Goal: Obtain resource: Download file/media

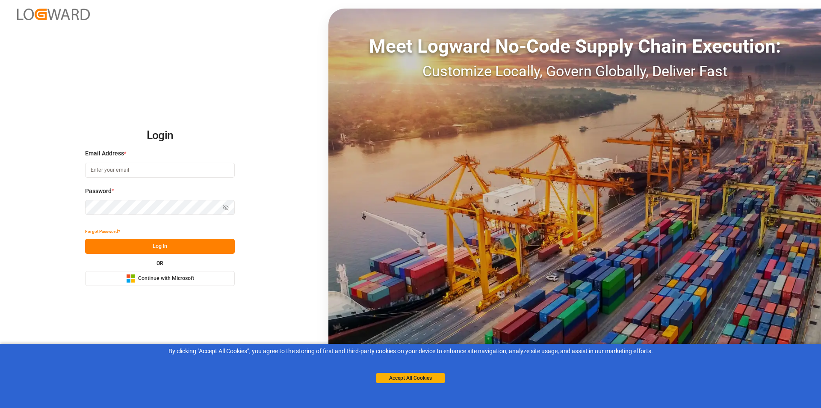
type input "nalini.basdeo@leschaco.com"
click at [107, 241] on button "Log In" at bounding box center [160, 246] width 150 height 15
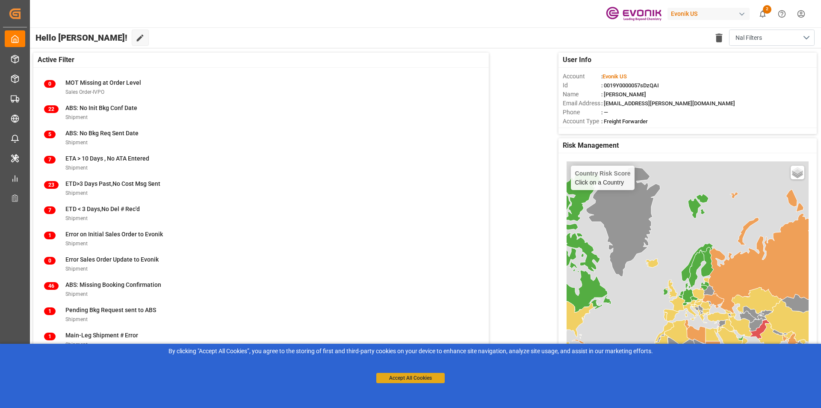
click at [438, 380] on button "Accept All Cookies" at bounding box center [410, 378] width 68 height 10
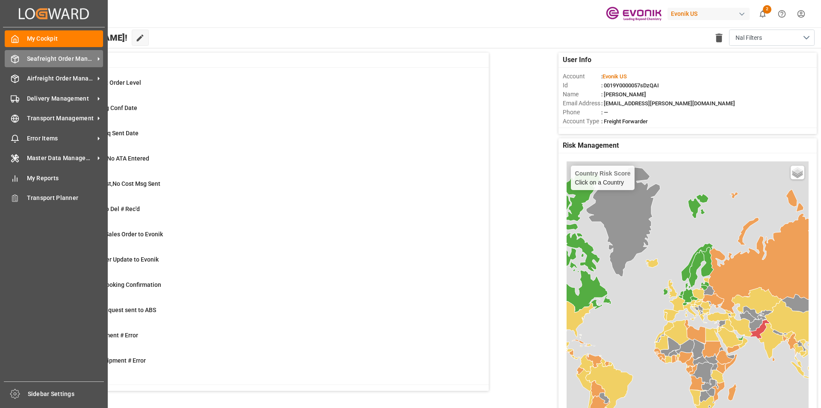
click at [63, 56] on span "Seafreight Order Management" at bounding box center [61, 58] width 68 height 9
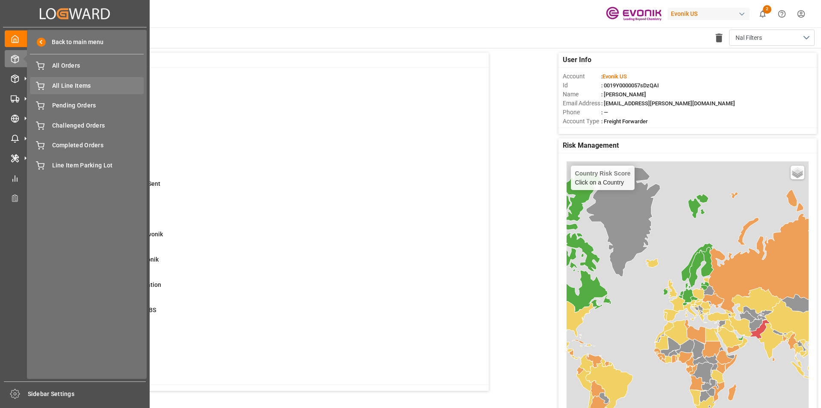
click at [101, 91] on div "All Line Items All Line Items" at bounding box center [87, 85] width 114 height 17
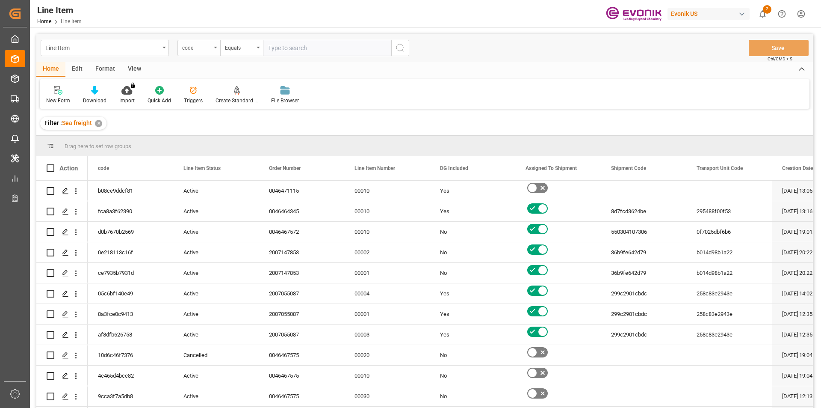
click at [212, 50] on div "code" at bounding box center [198, 48] width 43 height 16
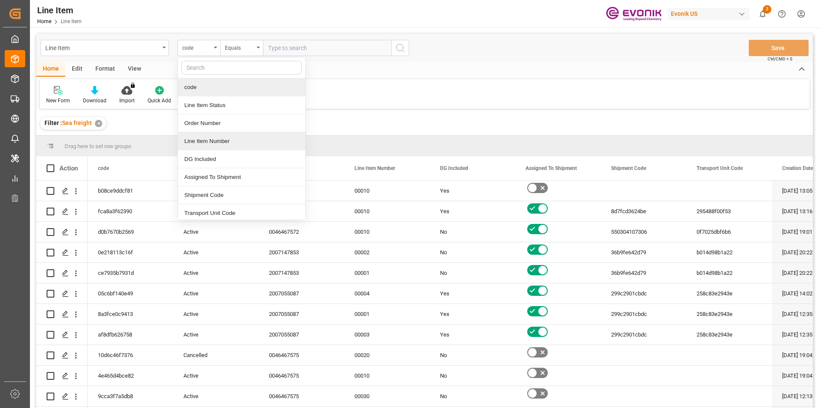
click at [228, 139] on div "Line Item Number" at bounding box center [241, 141] width 127 height 18
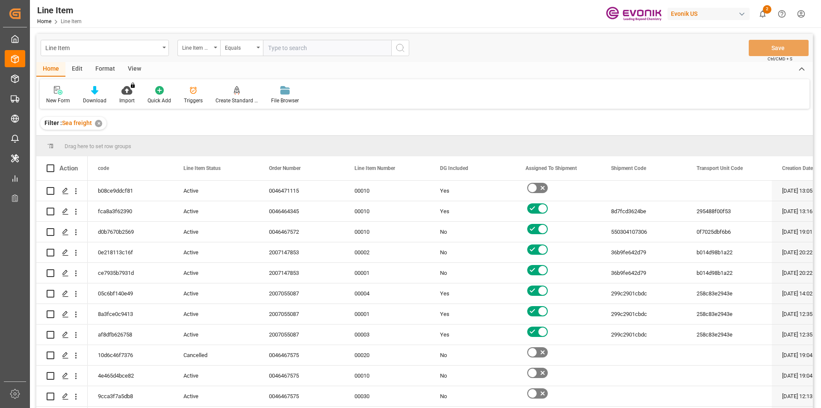
click at [299, 50] on input "text" at bounding box center [327, 48] width 128 height 16
paste input "0046463329"
type input "0046463329"
click at [406, 47] on button "search button" at bounding box center [400, 48] width 18 height 16
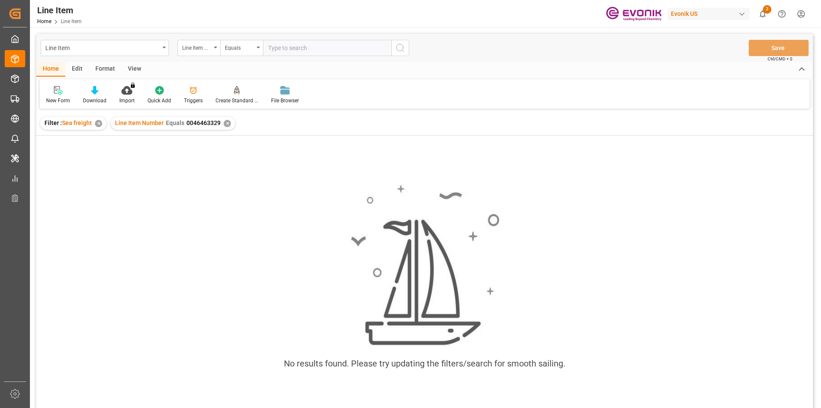
click at [133, 64] on div "View" at bounding box center [134, 69] width 26 height 15
click at [99, 86] on icon at bounding box center [100, 87] width 4 height 3
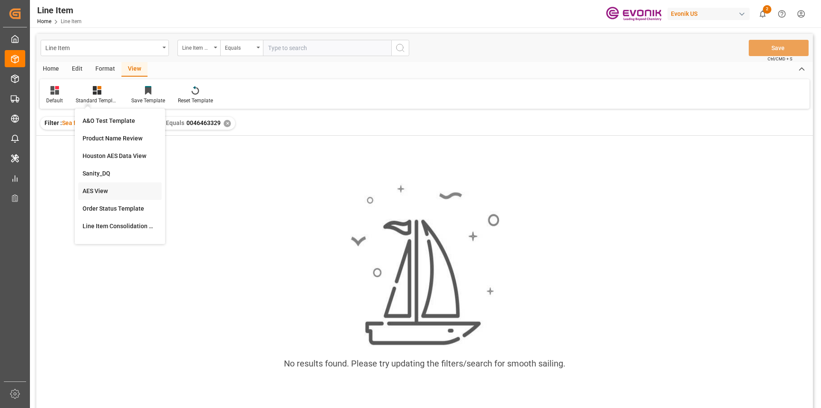
click at [112, 196] on div "AES View" at bounding box center [119, 191] width 83 height 18
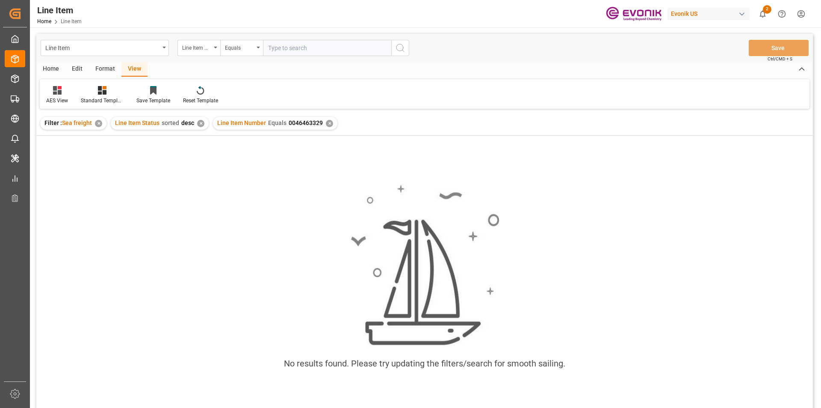
click at [198, 120] on div "✕" at bounding box center [200, 123] width 7 height 7
click at [106, 95] on div "Standard Templates" at bounding box center [102, 95] width 56 height 19
click at [124, 186] on div "AES View" at bounding box center [124, 191] width 83 height 18
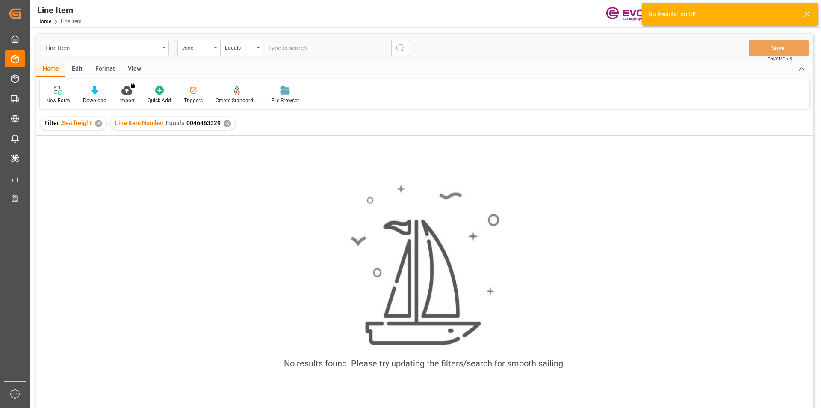
click at [225, 124] on div "✕" at bounding box center [227, 123] width 7 height 7
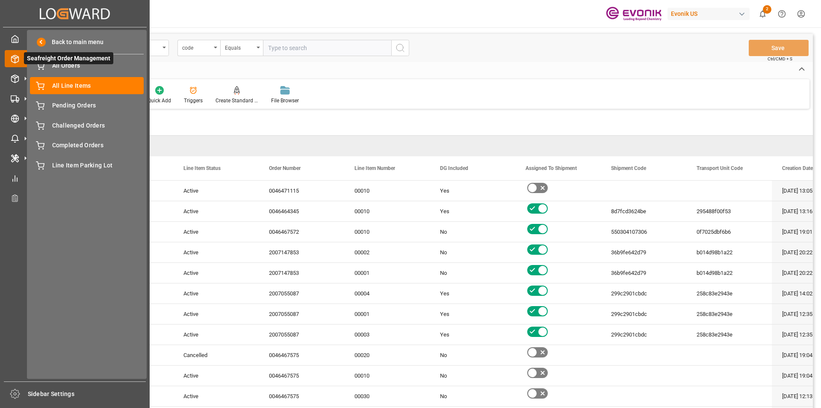
click at [8, 59] on div at bounding box center [12, 58] width 15 height 9
click at [74, 88] on span "All Line Items" at bounding box center [98, 85] width 92 height 9
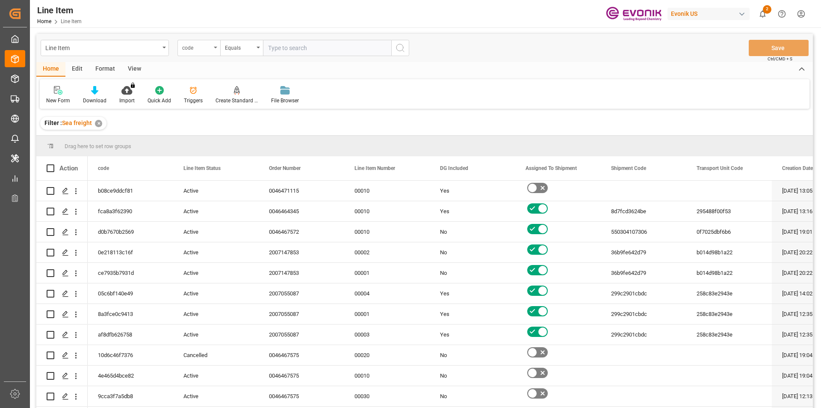
click at [213, 49] on div "code" at bounding box center [198, 48] width 43 height 16
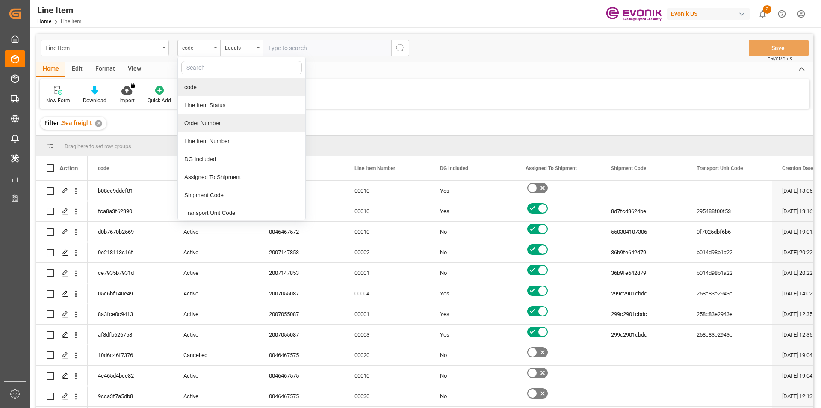
click at [240, 124] on div "Order Number" at bounding box center [241, 123] width 127 height 18
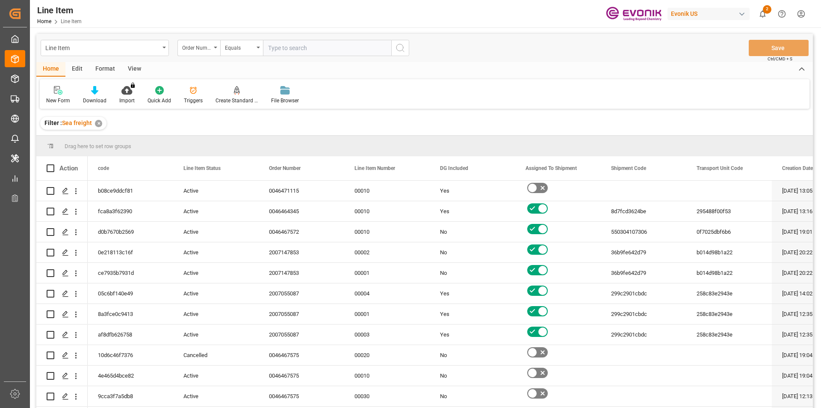
click at [298, 50] on input "text" at bounding box center [327, 48] width 128 height 16
paste input "0046463329"
type input "0046463329"
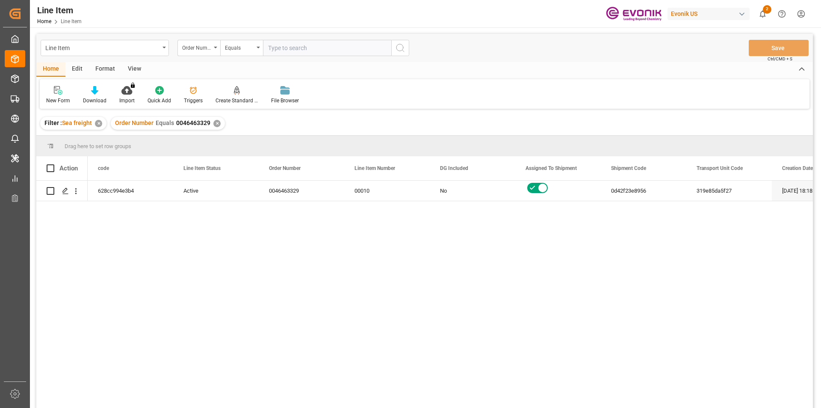
click at [103, 70] on div "Format" at bounding box center [105, 69] width 33 height 15
click at [128, 72] on div "View" at bounding box center [134, 69] width 26 height 15
click at [98, 95] on div "Standard Templates" at bounding box center [97, 95] width 56 height 19
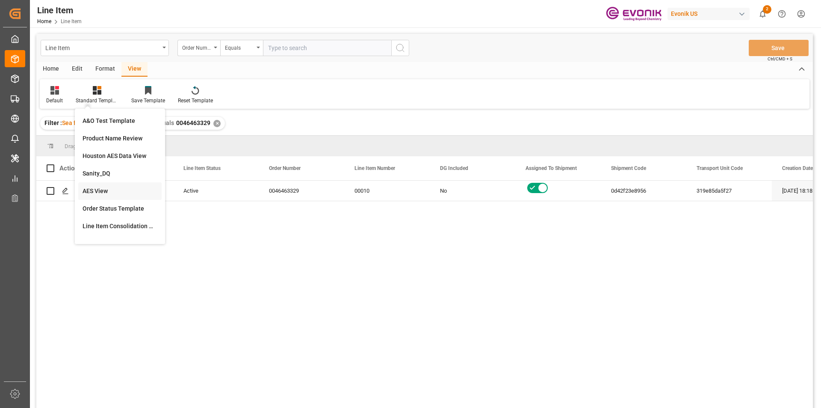
click at [105, 188] on div "AES View" at bounding box center [120, 190] width 75 height 9
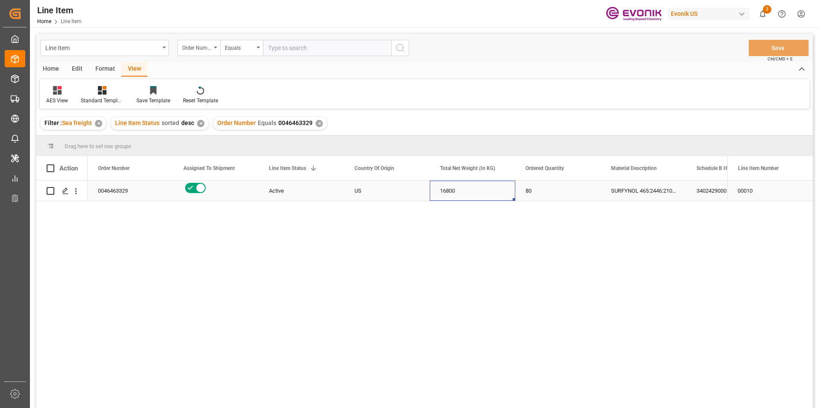
click at [485, 191] on div "16800" at bounding box center [473, 190] width 86 height 20
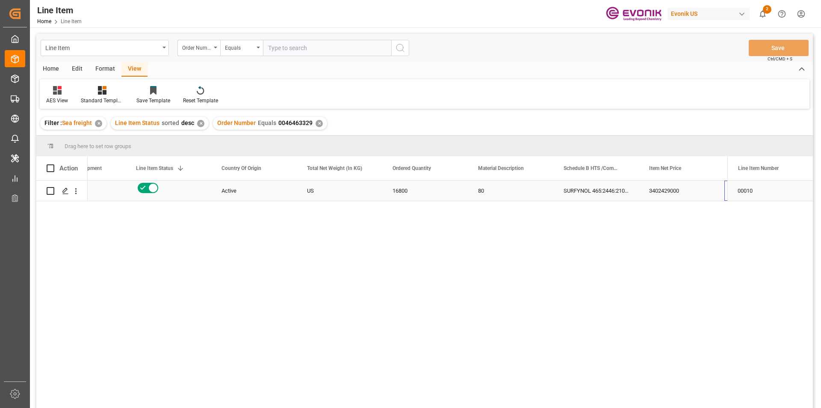
scroll to position [0, 133]
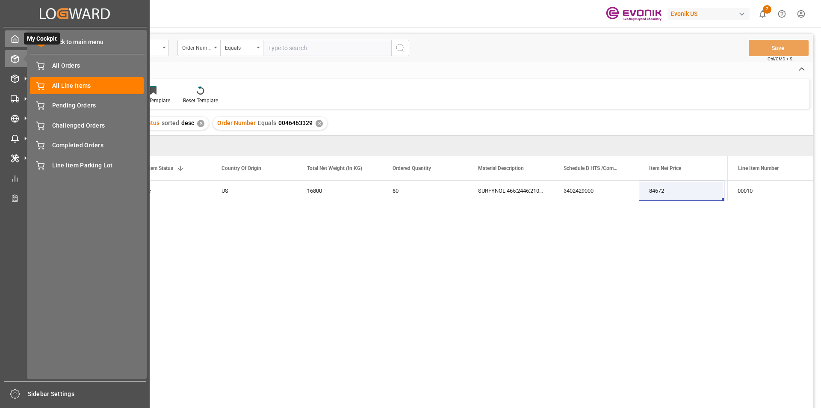
click at [14, 39] on polyline at bounding box center [15, 40] width 2 height 3
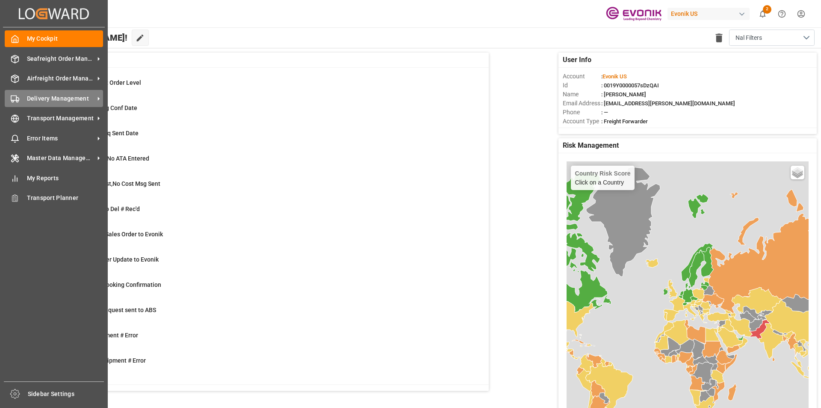
click at [99, 98] on icon at bounding box center [98, 98] width 9 height 9
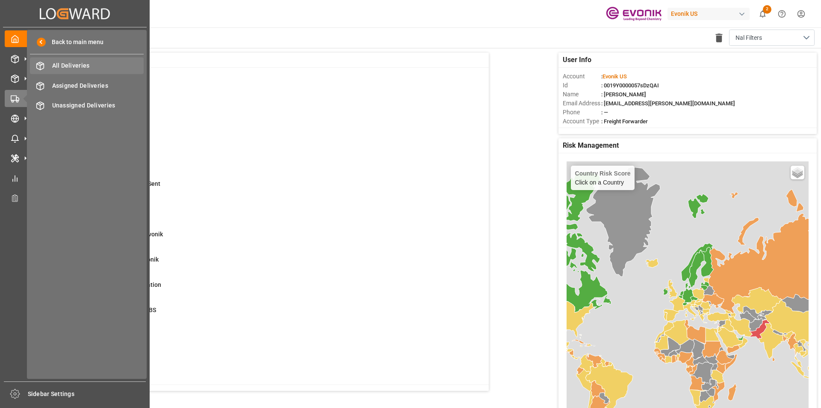
click at [77, 62] on span "All Deliveries" at bounding box center [98, 65] width 92 height 9
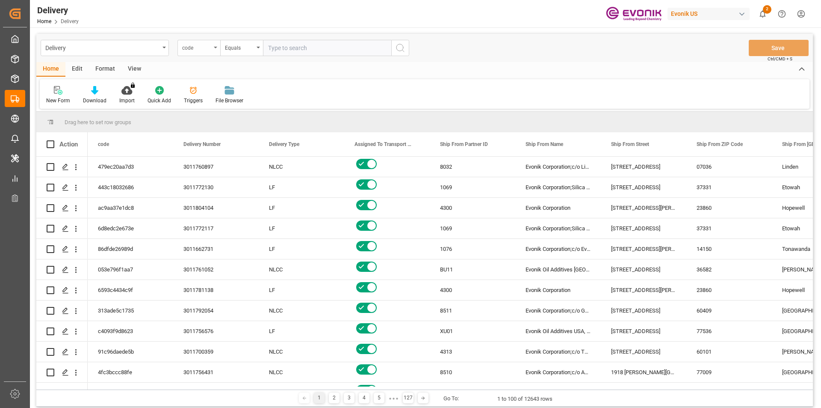
click at [217, 47] on icon "open menu" at bounding box center [215, 48] width 3 height 2
type input "pgi"
click at [214, 91] on div "PGI Timestamp" at bounding box center [241, 87] width 127 height 18
click at [260, 50] on div "Equals" at bounding box center [241, 48] width 43 height 16
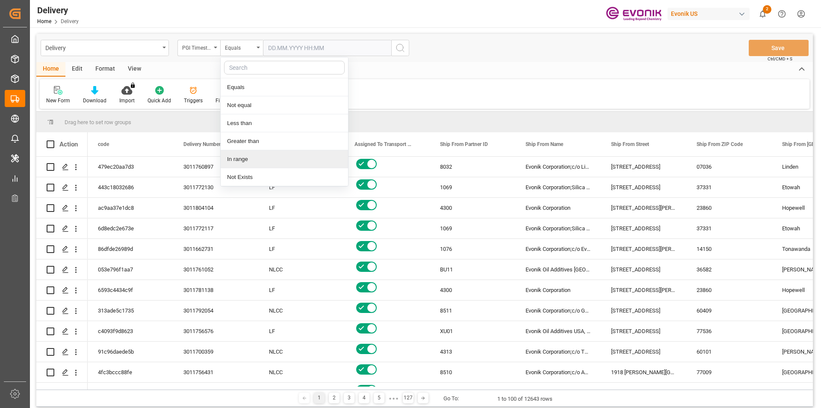
click at [241, 161] on div "In range" at bounding box center [284, 159] width 127 height 18
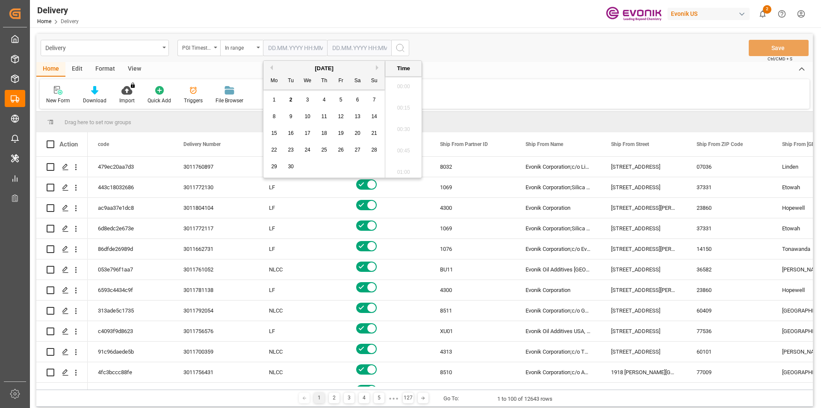
click at [311, 46] on input "text" at bounding box center [295, 48] width 64 height 16
click at [276, 99] on div "1" at bounding box center [274, 100] width 11 height 10
click at [291, 98] on span "2" at bounding box center [291, 100] width 3 height 6
click at [272, 98] on div "1" at bounding box center [274, 100] width 11 height 10
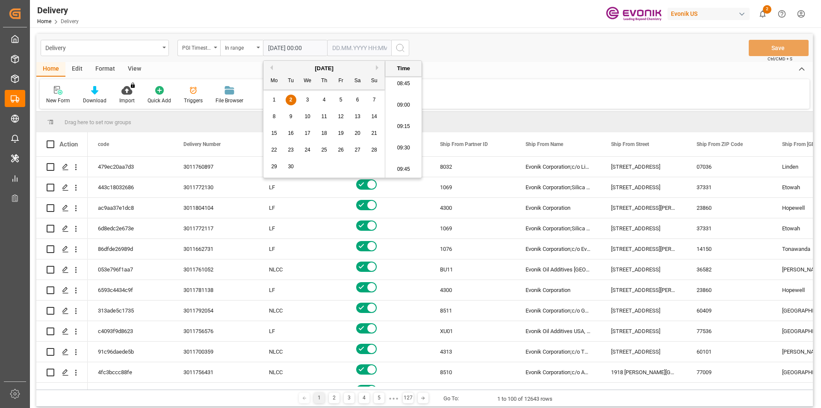
type input "01.09.2025 00:00"
click at [327, 49] on input "text" at bounding box center [295, 48] width 64 height 16
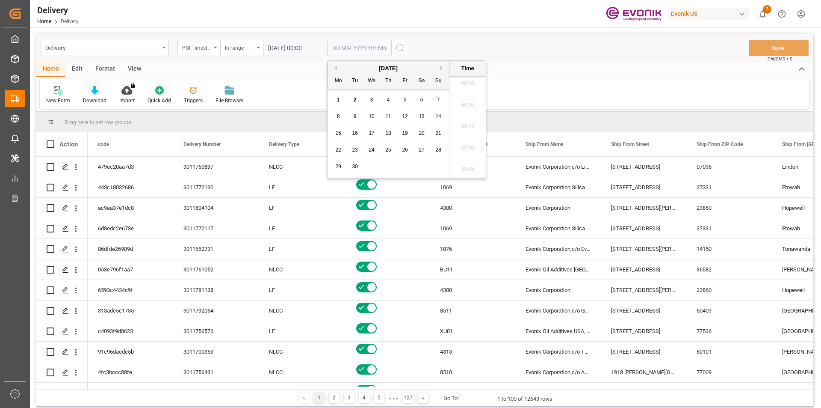
click at [355, 97] on span "2" at bounding box center [355, 100] width 3 height 6
type input "02.09.2025 00:00"
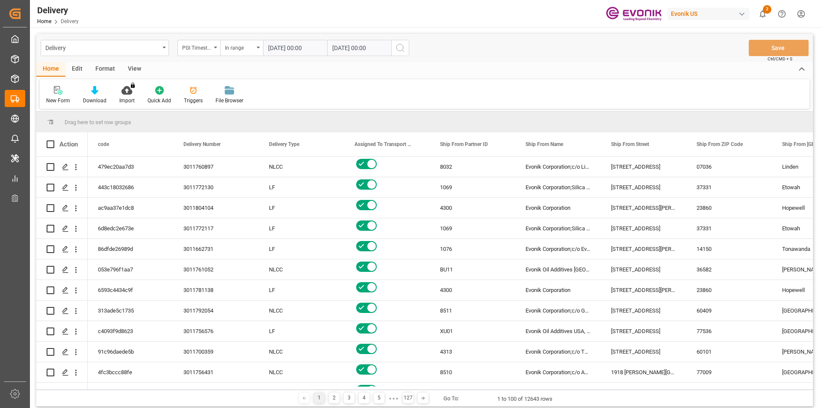
click at [647, 62] on div "Home Edit Format View" at bounding box center [424, 69] width 777 height 15
click at [137, 70] on div "View" at bounding box center [134, 69] width 26 height 15
click at [104, 90] on div at bounding box center [97, 90] width 43 height 9
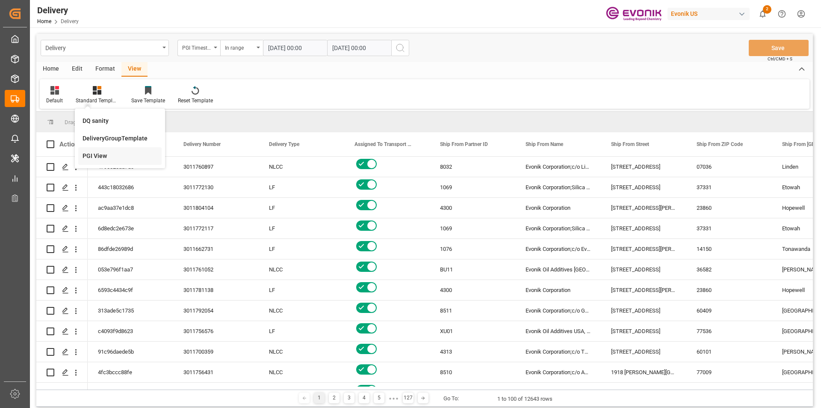
click at [101, 159] on div "PGI View" at bounding box center [120, 155] width 75 height 9
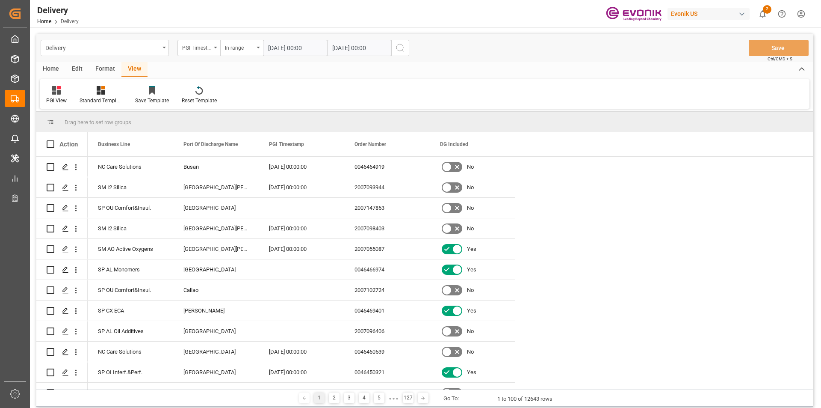
click at [54, 71] on div "Home" at bounding box center [50, 69] width 29 height 15
click at [97, 91] on icon at bounding box center [94, 90] width 7 height 9
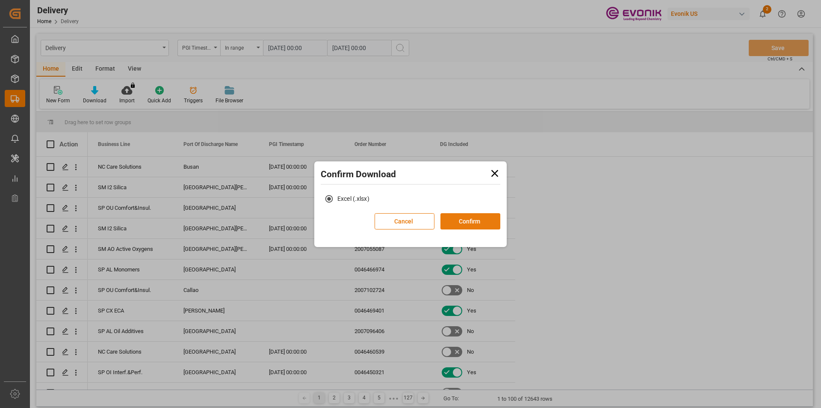
click at [484, 218] on button "Confirm" at bounding box center [471, 221] width 60 height 16
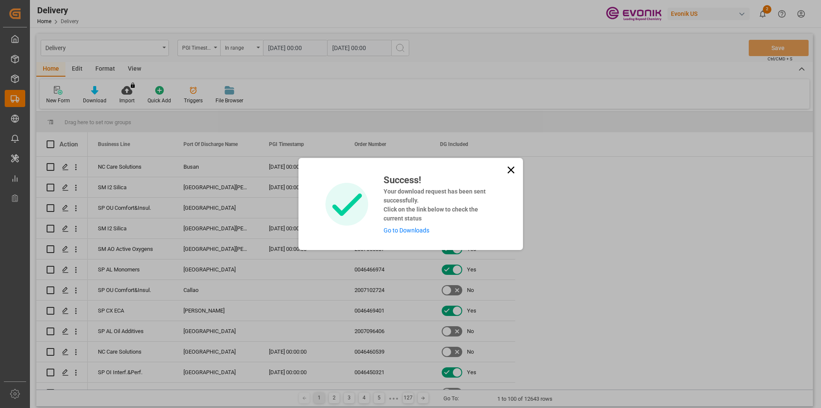
click at [401, 231] on link "Go to Downloads" at bounding box center [407, 230] width 46 height 7
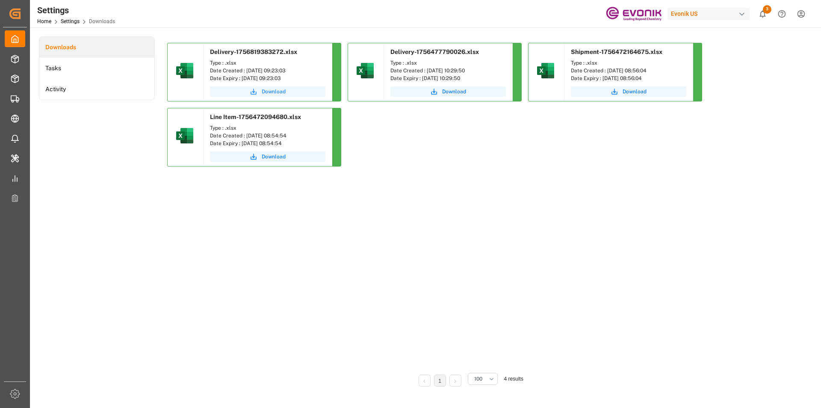
click at [277, 93] on span "Download" at bounding box center [274, 92] width 24 height 8
click at [265, 90] on span "Download" at bounding box center [274, 92] width 24 height 8
drag, startPoint x: 59, startPoint y: 211, endPoint x: 56, endPoint y: 195, distance: 16.1
click at [59, 211] on div "Downloads Tasks Activity" at bounding box center [97, 217] width 116 height 362
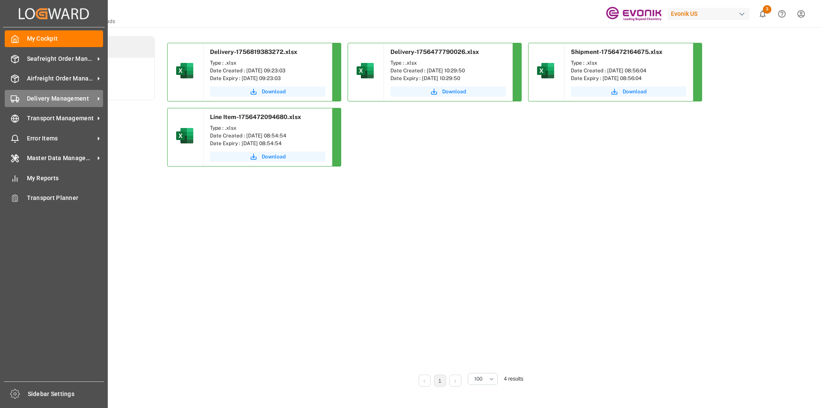
click at [69, 98] on span "Delivery Management" at bounding box center [61, 98] width 68 height 9
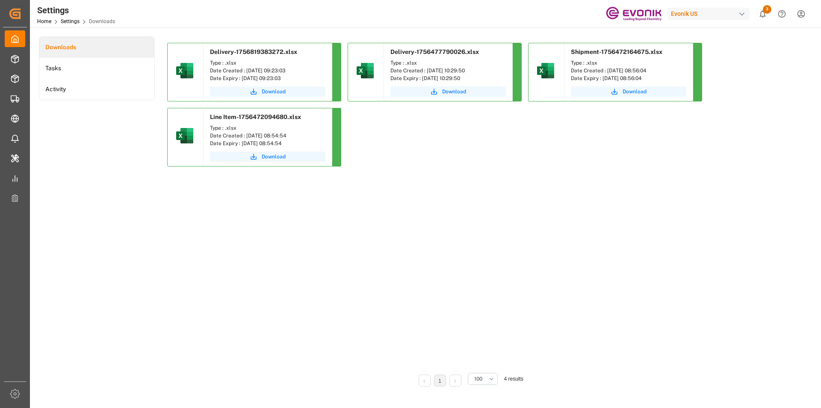
click at [243, 218] on div "Delivery-1756819383272.xlsx Type : .xlsx Date Created : 02.09.2025 09:23:03 Dat…" at bounding box center [469, 204] width 604 height 322
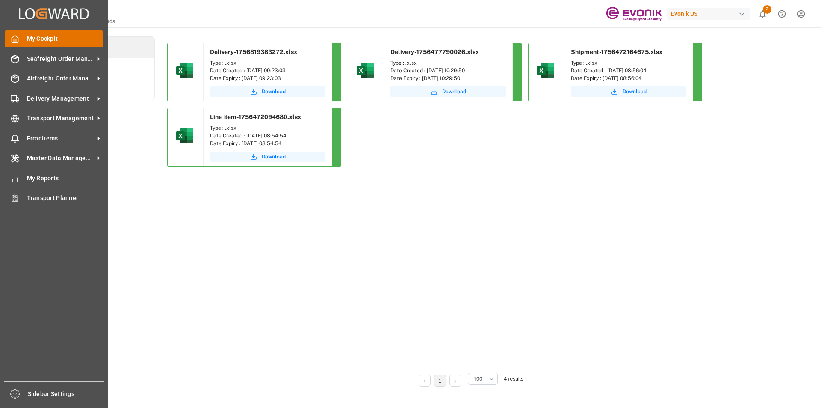
click at [24, 38] on div "My Cockpit My Cockpit" at bounding box center [54, 38] width 98 height 17
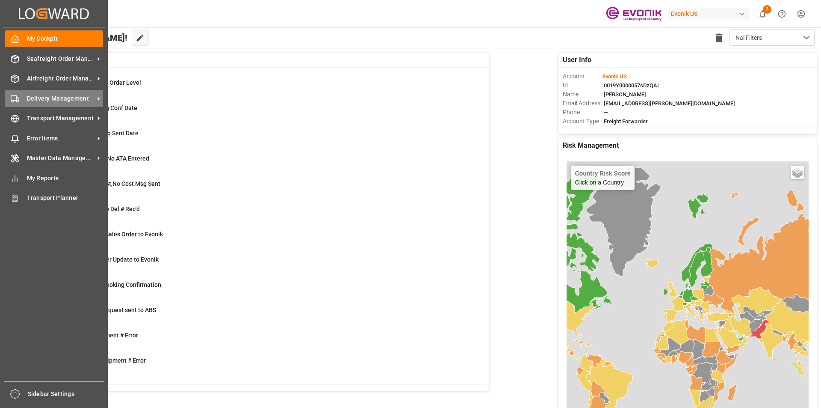
click at [97, 99] on icon at bounding box center [98, 98] width 9 height 9
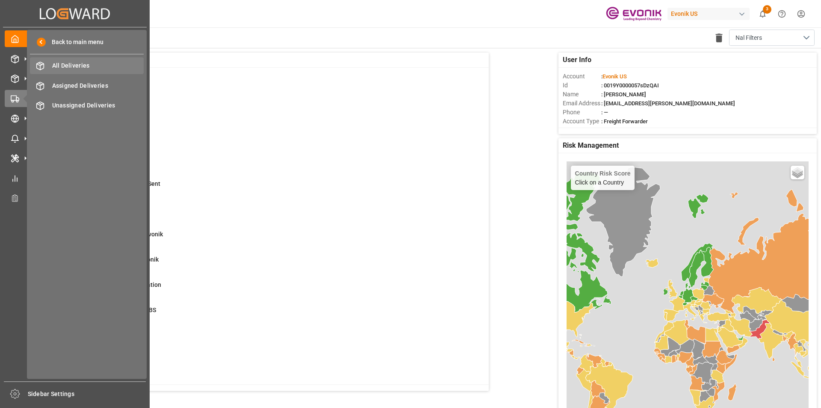
click at [99, 64] on span "All Deliveries" at bounding box center [98, 65] width 92 height 9
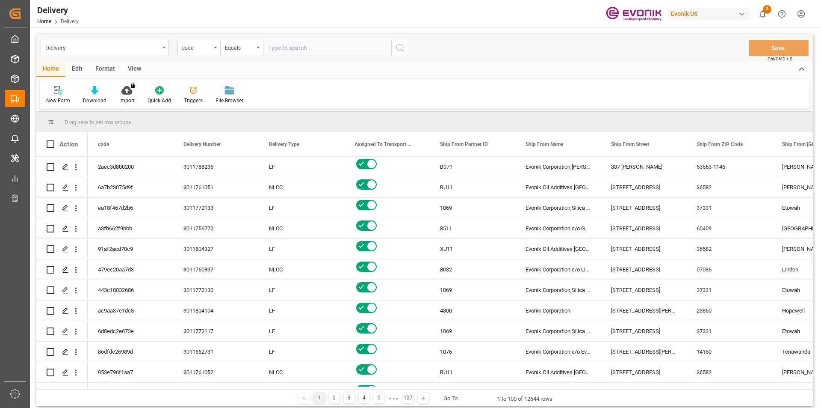
click at [153, 46] on div "Delivery" at bounding box center [102, 47] width 114 height 11
type input "p"
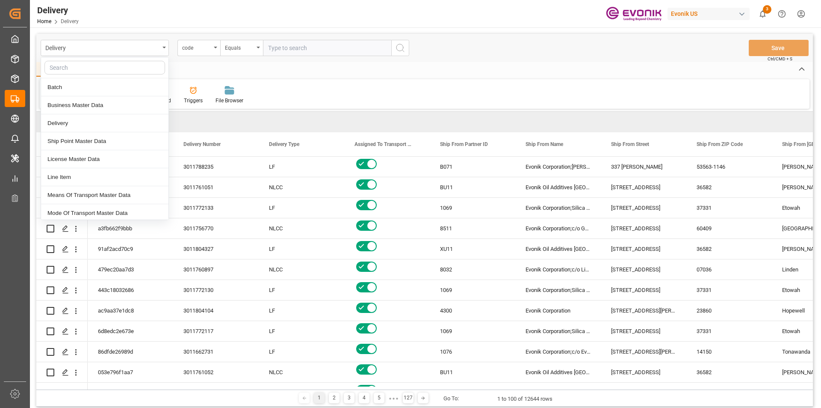
click at [272, 72] on div "Home Edit Format View" at bounding box center [424, 69] width 777 height 15
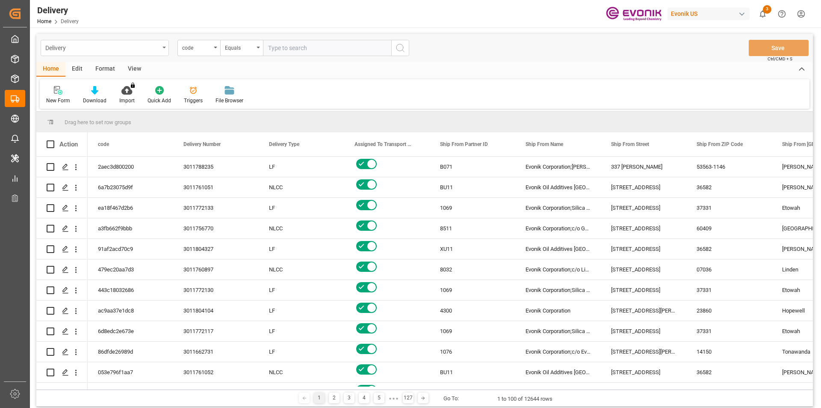
click at [152, 47] on div "Delivery" at bounding box center [102, 47] width 114 height 11
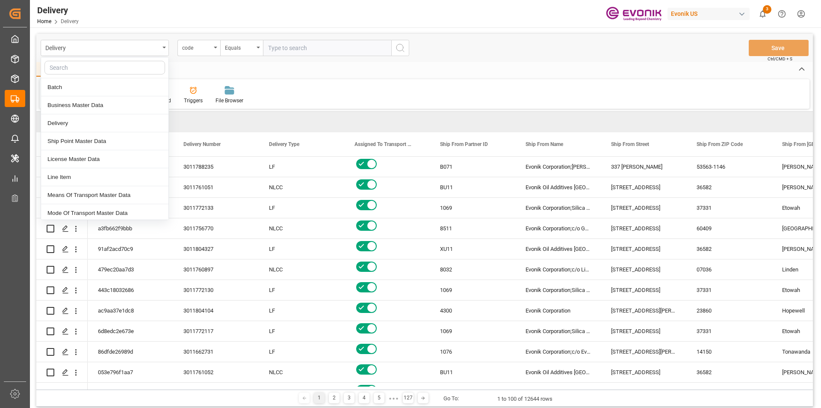
click at [510, 69] on div "Home Edit Format View" at bounding box center [424, 69] width 777 height 15
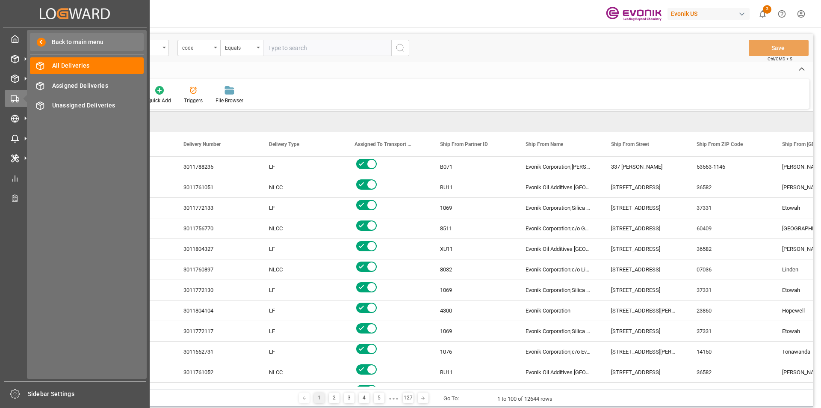
click at [61, 45] on span "Back to main menu" at bounding box center [75, 42] width 58 height 9
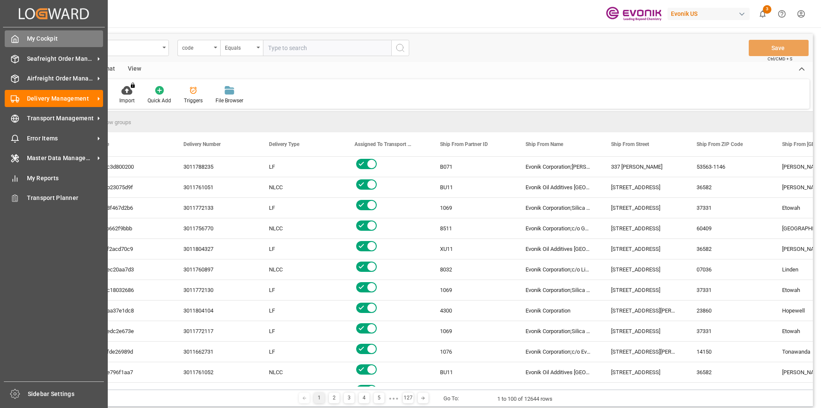
click at [31, 41] on span "My Cockpit" at bounding box center [65, 38] width 77 height 9
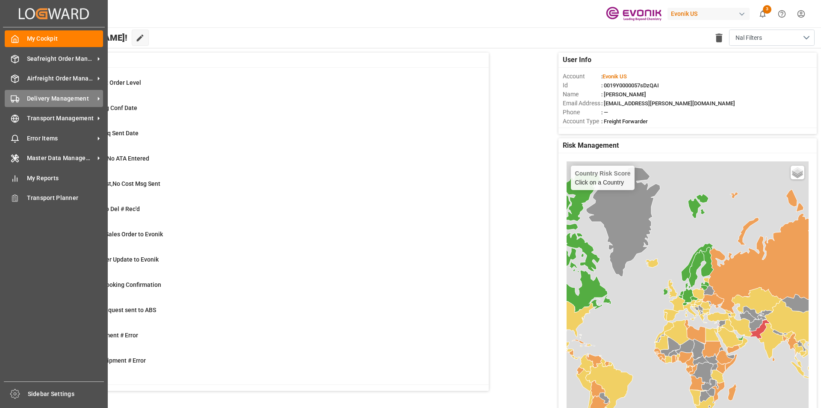
click at [53, 97] on span "Delivery Management" at bounding box center [61, 98] width 68 height 9
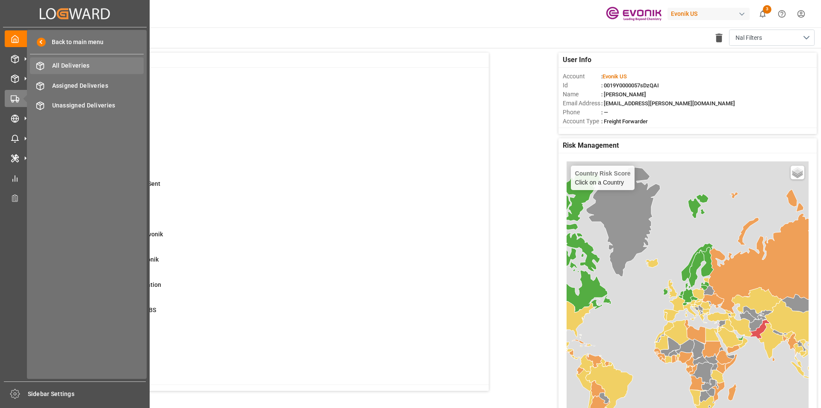
click at [71, 58] on div "All Deliveries All Deliveries" at bounding box center [87, 65] width 114 height 17
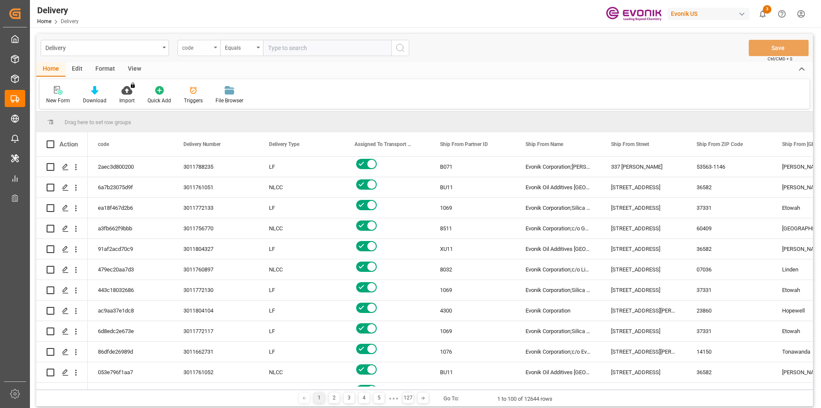
click at [209, 50] on div "code" at bounding box center [196, 47] width 29 height 10
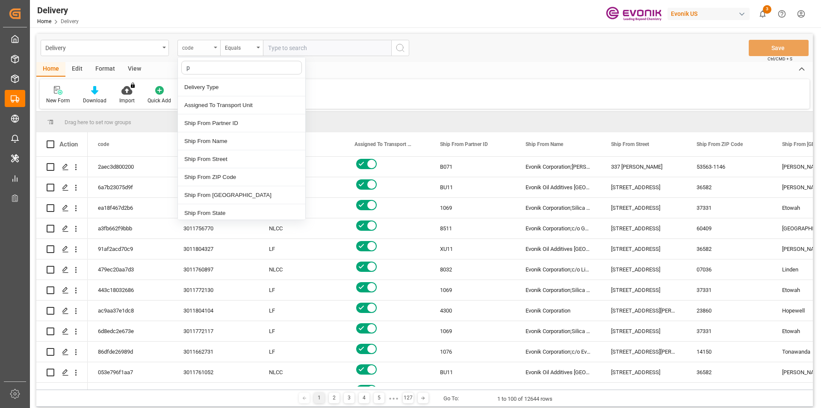
type input "pg"
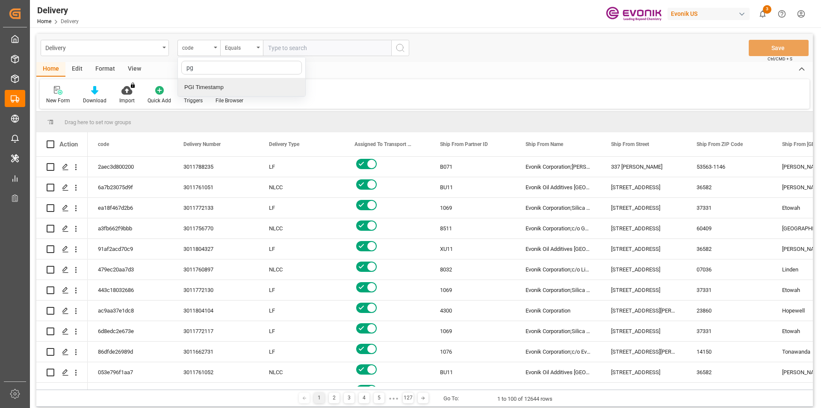
drag, startPoint x: 224, startPoint y: 90, endPoint x: 231, endPoint y: 87, distance: 7.9
click at [224, 90] on div "PGI Timestamp" at bounding box center [241, 87] width 127 height 18
click at [251, 47] on div "Equals" at bounding box center [239, 47] width 29 height 10
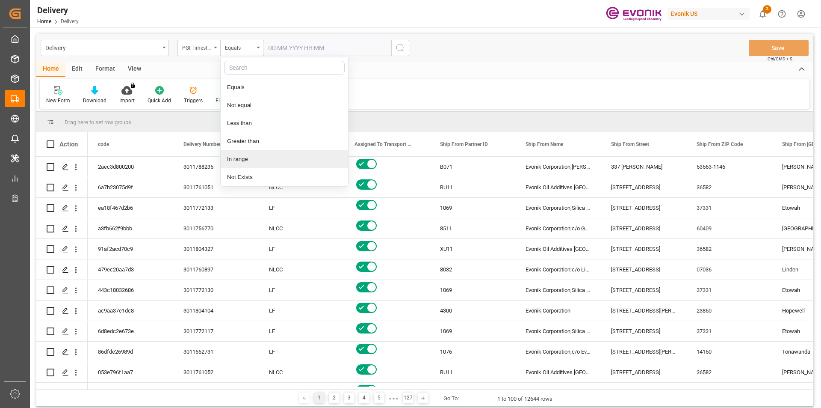
drag, startPoint x: 251, startPoint y: 158, endPoint x: 251, endPoint y: 153, distance: 5.1
click at [251, 156] on div "In range" at bounding box center [284, 159] width 127 height 18
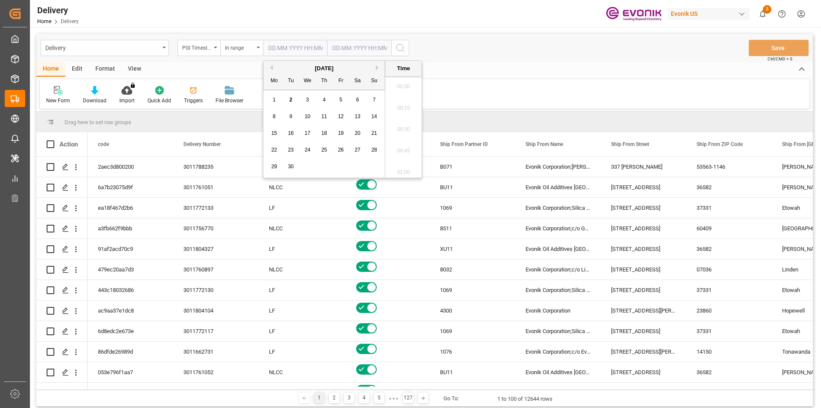
click at [281, 47] on input "text" at bounding box center [295, 48] width 64 height 16
click at [277, 101] on div "1" at bounding box center [274, 100] width 11 height 10
type input "[DATE] 00:00"
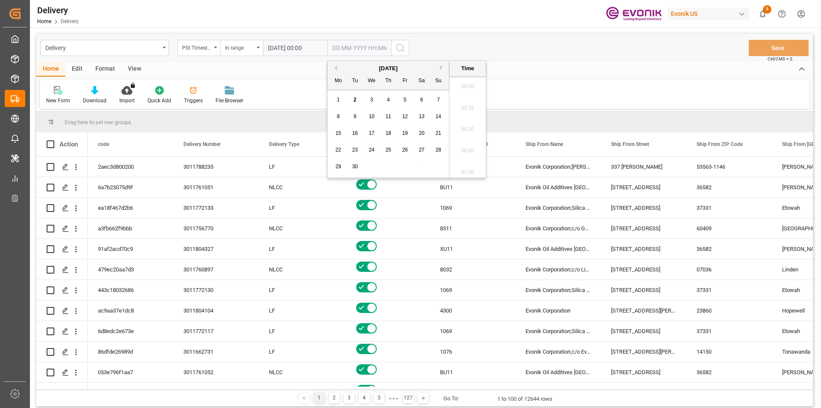
click at [348, 44] on input "text" at bounding box center [359, 48] width 64 height 16
click at [355, 100] on span "2" at bounding box center [355, 100] width 3 height 6
type input "02.09.2025 00:00"
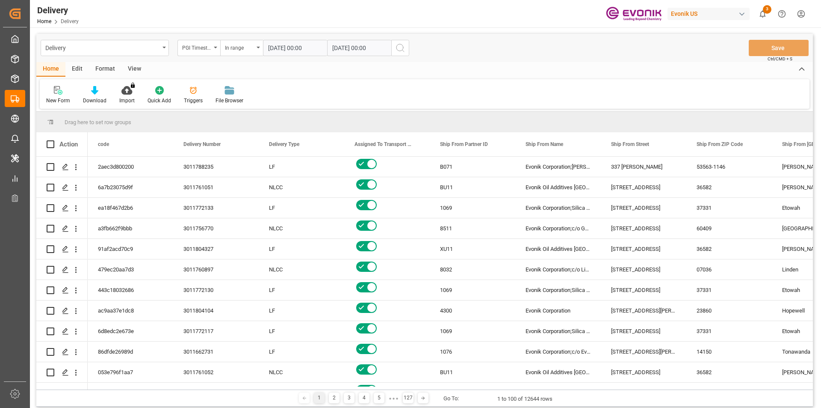
click at [599, 66] on div "Home Edit Format View" at bounding box center [424, 69] width 777 height 15
click at [127, 67] on div "View" at bounding box center [134, 69] width 26 height 15
click at [99, 92] on icon at bounding box center [97, 90] width 9 height 9
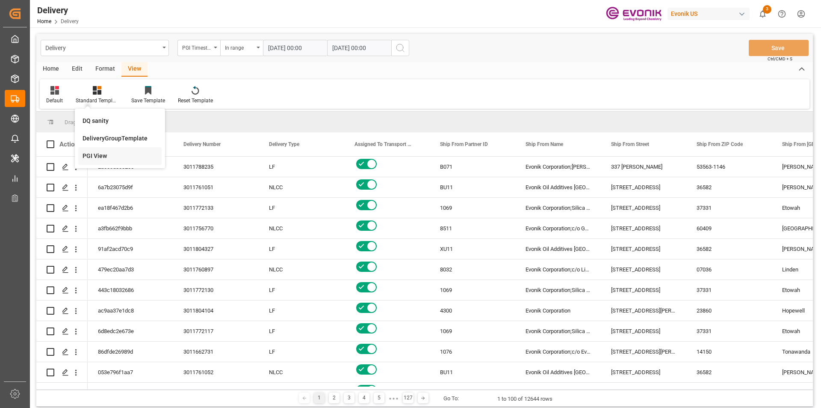
click at [104, 154] on div "PGI View" at bounding box center [120, 155] width 75 height 9
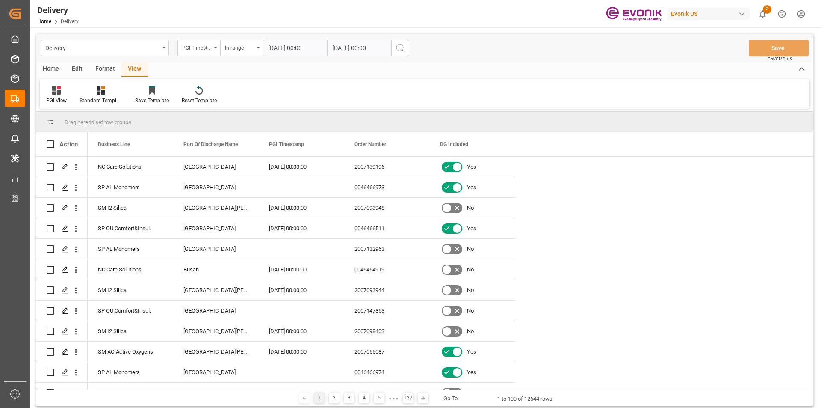
click at [55, 68] on div "Home" at bounding box center [50, 69] width 29 height 15
click at [95, 87] on icon at bounding box center [94, 90] width 7 height 9
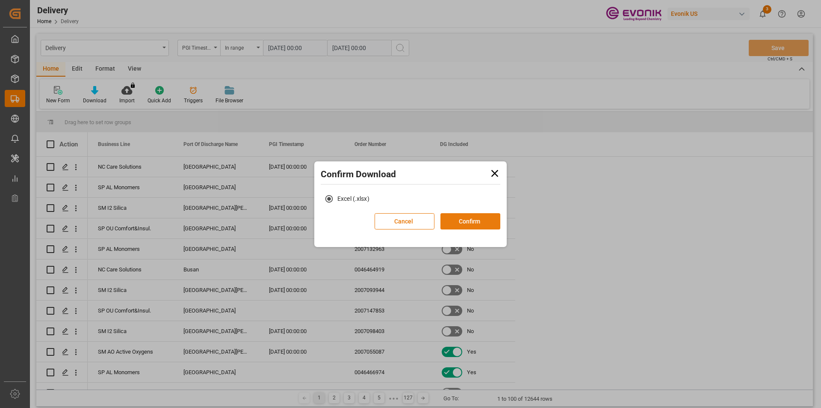
click at [460, 221] on button "Confirm" at bounding box center [471, 221] width 60 height 16
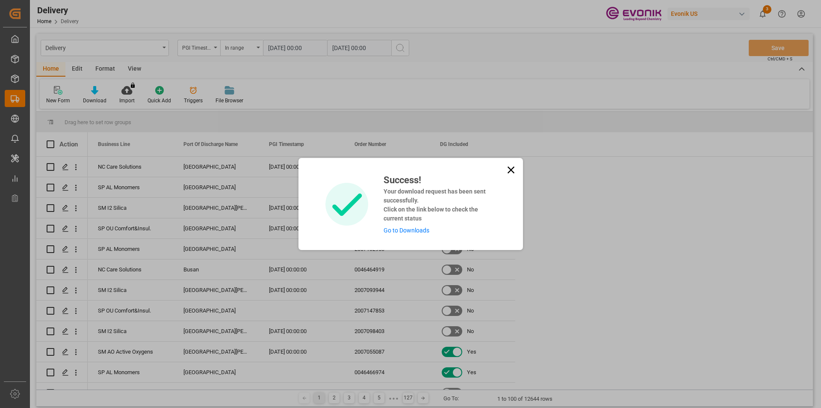
click at [400, 231] on link "Go to Downloads" at bounding box center [407, 230] width 46 height 7
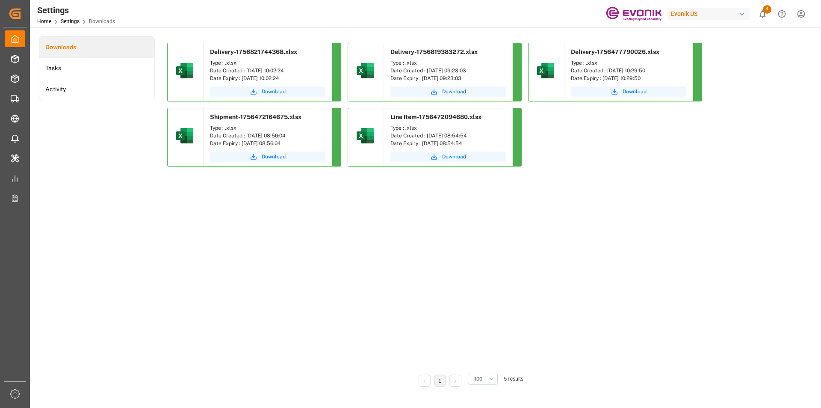
click at [275, 92] on span "Download" at bounding box center [274, 92] width 24 height 8
click at [763, 15] on icon "show 4 new notifications" at bounding box center [762, 13] width 9 height 9
click at [807, 79] on div "Downloads Tasks Activity Delivery-1756821744368.xlsx Type : .xlsx Date Created …" at bounding box center [425, 217] width 772 height 362
click at [281, 91] on span "Download" at bounding box center [274, 92] width 24 height 8
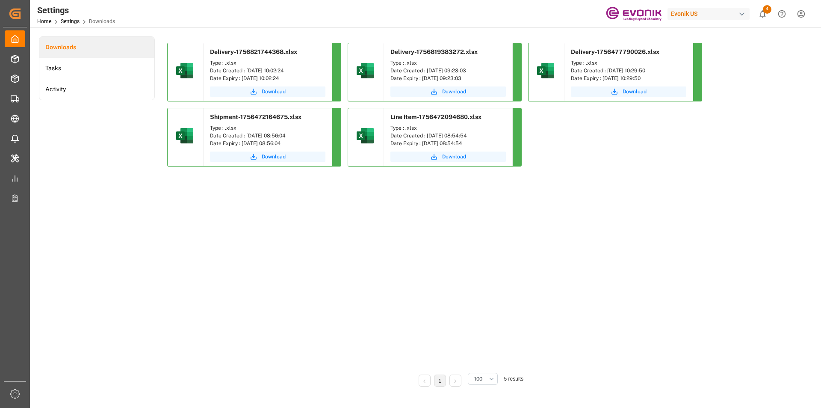
click at [281, 93] on span "Download" at bounding box center [274, 92] width 24 height 8
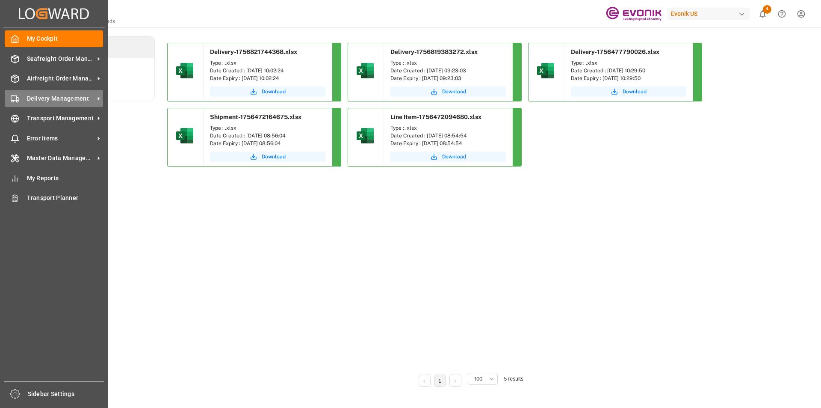
click at [95, 98] on icon at bounding box center [98, 98] width 9 height 9
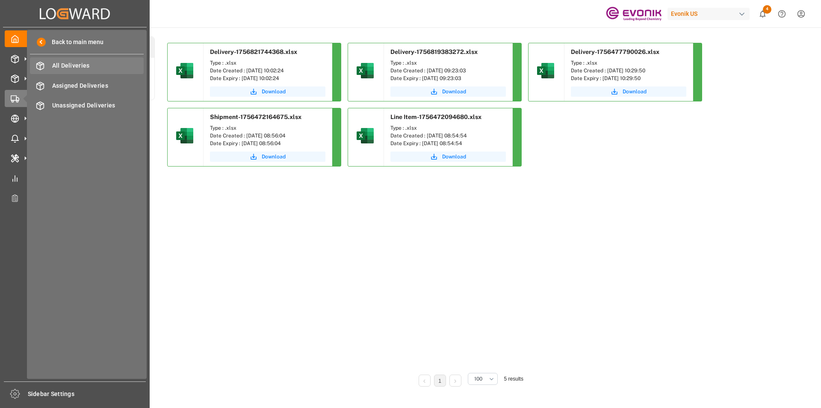
click at [91, 61] on span "All Deliveries" at bounding box center [98, 65] width 92 height 9
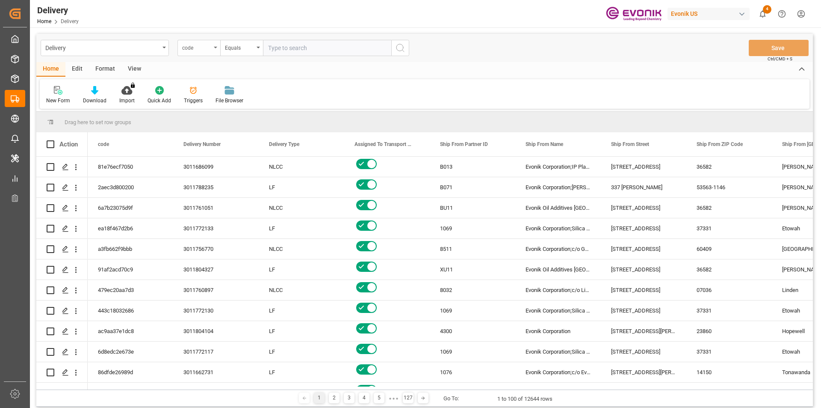
click at [212, 46] on div "code" at bounding box center [198, 48] width 43 height 16
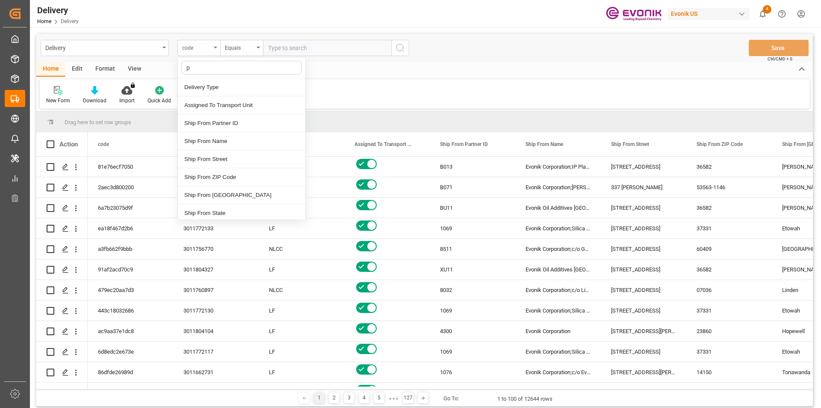
type input "pg"
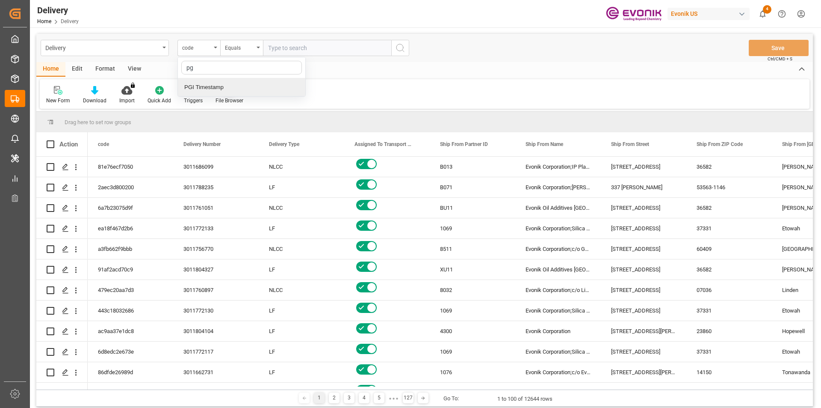
click at [221, 86] on div "PGI Timestamp" at bounding box center [241, 87] width 127 height 18
click at [249, 47] on div "Equals" at bounding box center [239, 47] width 29 height 10
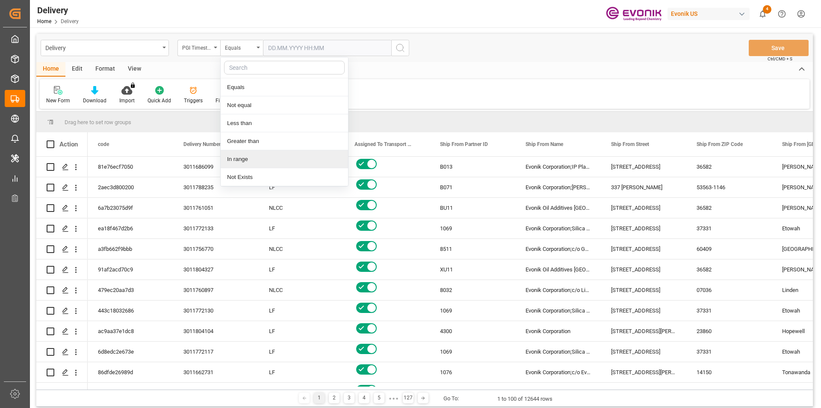
click at [246, 160] on div "In range" at bounding box center [284, 159] width 127 height 18
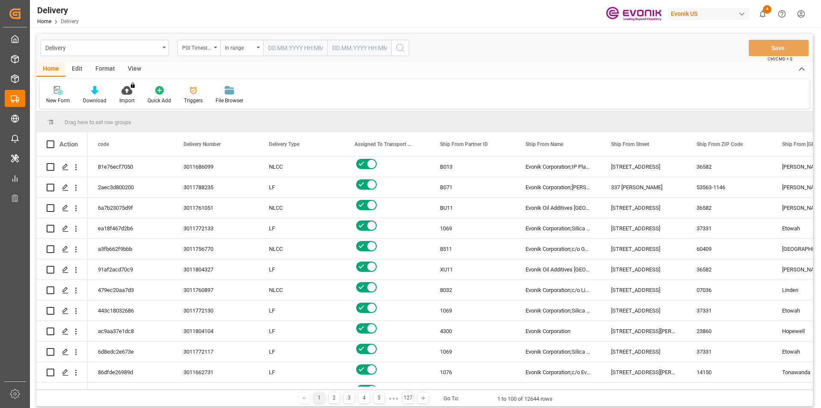
click at [278, 49] on input "text" at bounding box center [295, 48] width 64 height 16
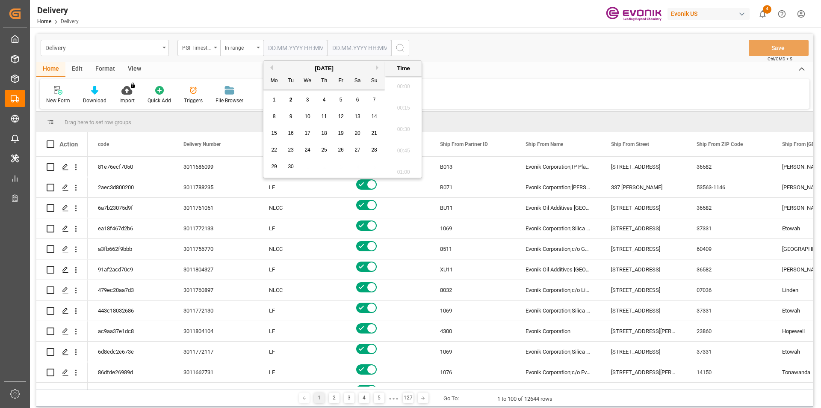
scroll to position [837, 0]
click at [275, 101] on span "1" at bounding box center [274, 100] width 3 height 6
type input "01.09.2025 00:00"
click at [327, 48] on input "text" at bounding box center [295, 48] width 64 height 16
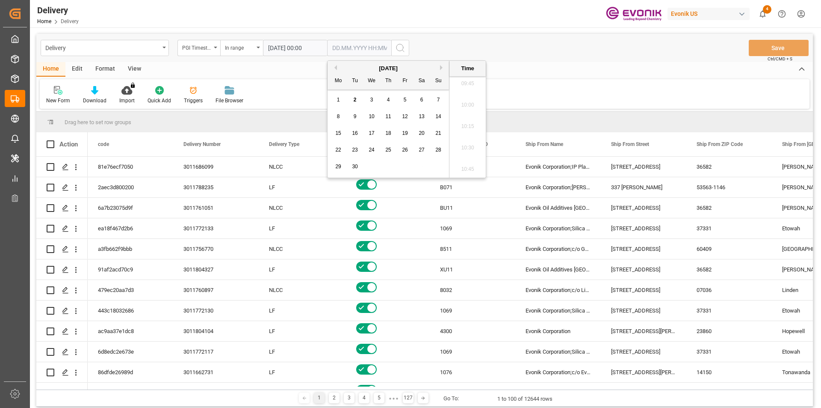
click at [355, 98] on span "2" at bounding box center [355, 100] width 3 height 6
type input "02.09.2025 00:00"
click at [398, 46] on icon "search button" at bounding box center [400, 48] width 10 height 10
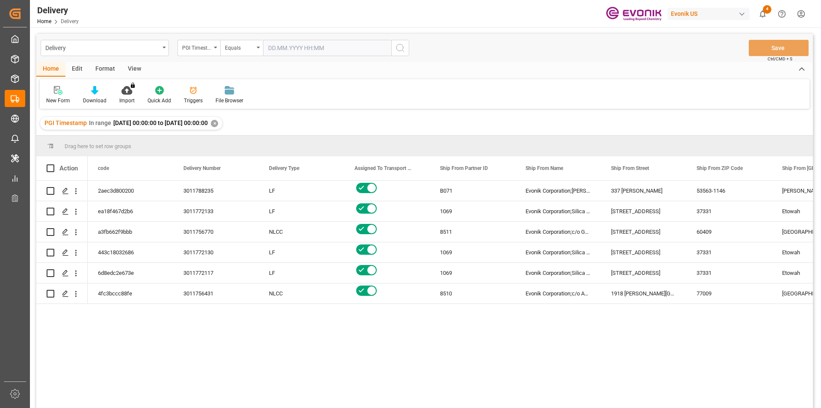
click at [134, 66] on div "View" at bounding box center [134, 69] width 26 height 15
click at [105, 92] on div at bounding box center [97, 90] width 43 height 9
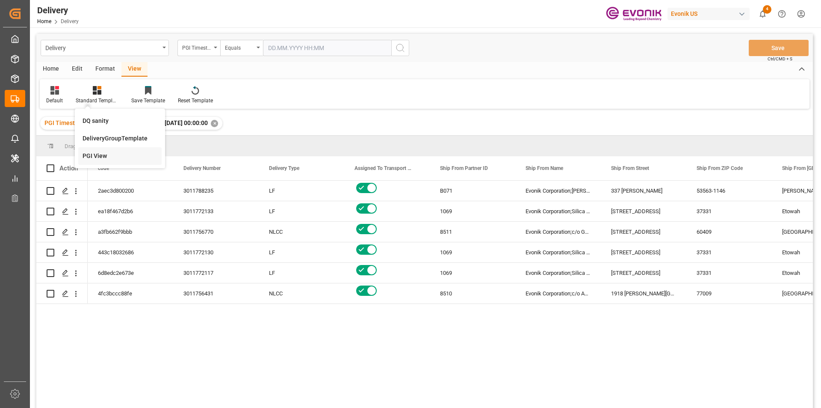
click at [103, 154] on div "PGI View" at bounding box center [120, 155] width 75 height 9
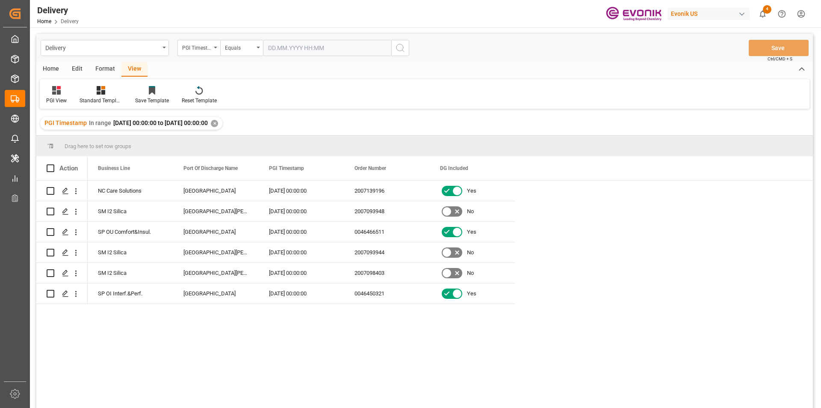
click at [57, 70] on div "Home" at bounding box center [50, 69] width 29 height 15
click at [91, 93] on icon at bounding box center [94, 90] width 7 height 9
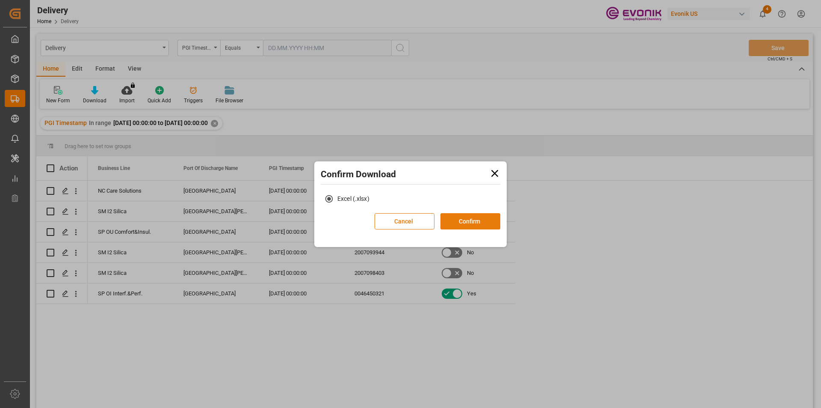
click at [485, 217] on button "Confirm" at bounding box center [471, 221] width 60 height 16
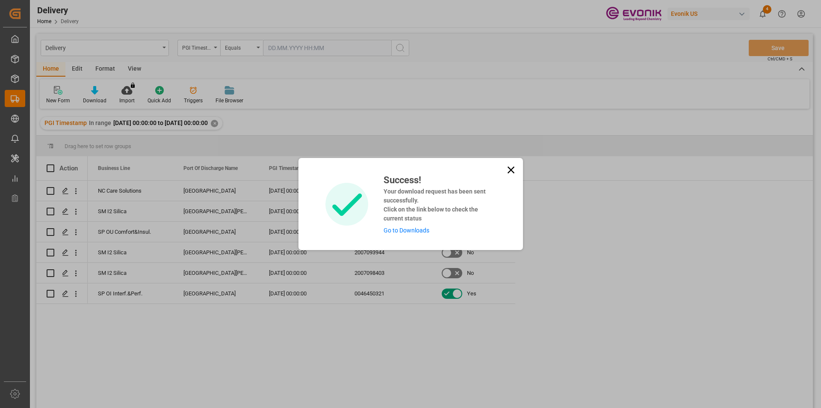
click at [417, 231] on link "Go to Downloads" at bounding box center [407, 230] width 46 height 7
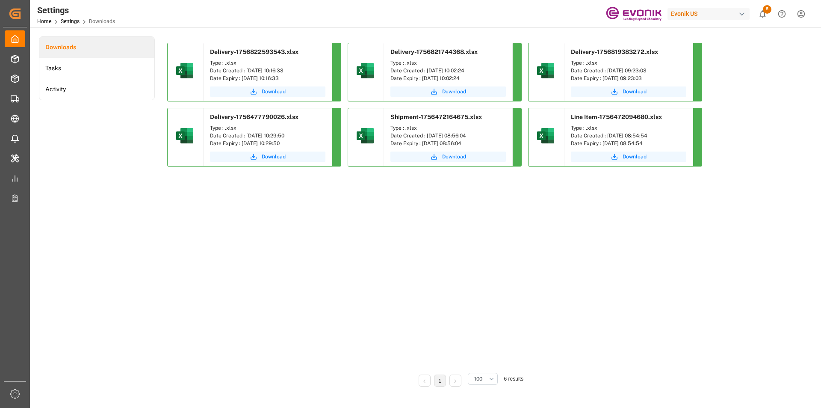
click at [275, 92] on span "Download" at bounding box center [274, 92] width 24 height 8
